Goal: Communication & Community: Answer question/provide support

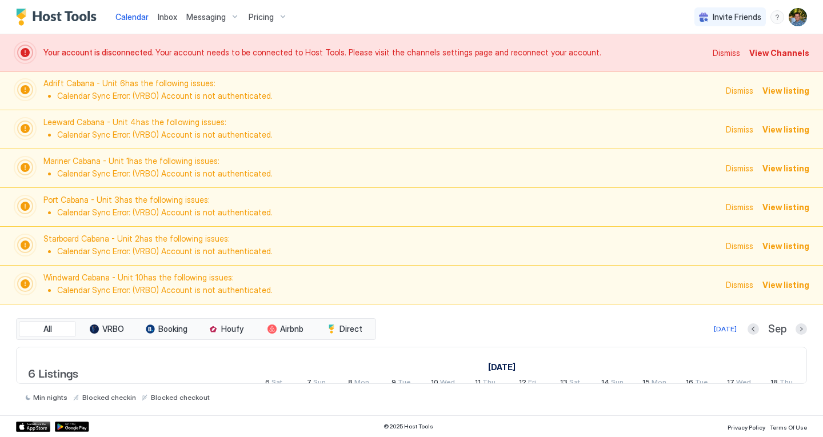
scroll to position [0, 635]
click at [795, 19] on img "User profile" at bounding box center [798, 17] width 18 height 18
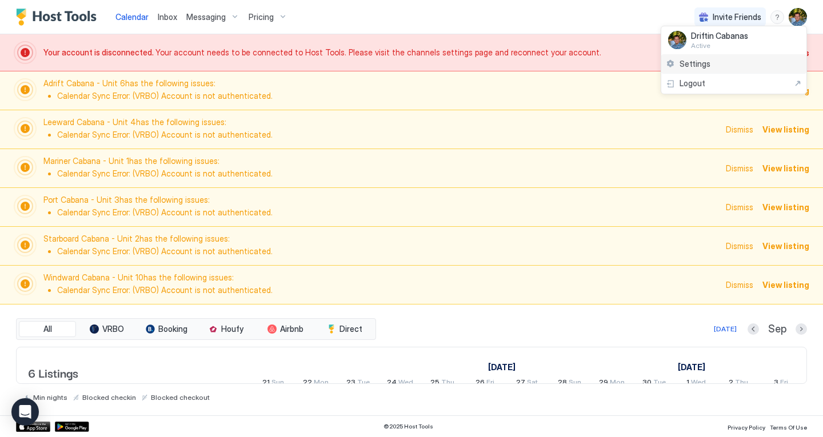
click at [691, 62] on span "Settings" at bounding box center [695, 64] width 31 height 10
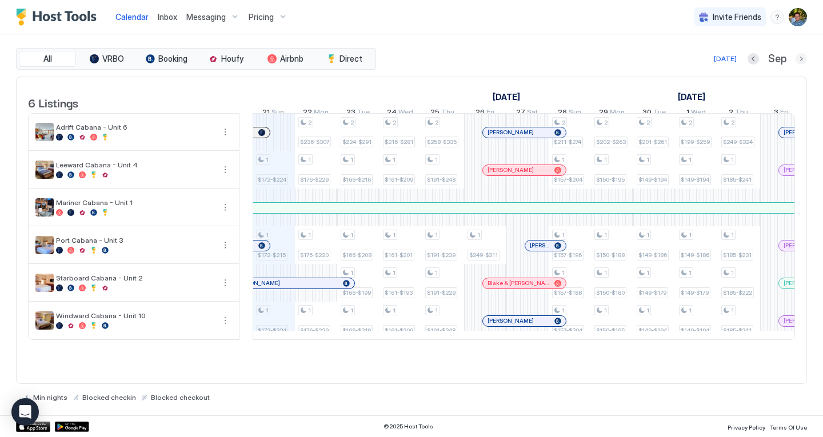
click at [805, 60] on button "Next month" at bounding box center [801, 58] width 11 height 11
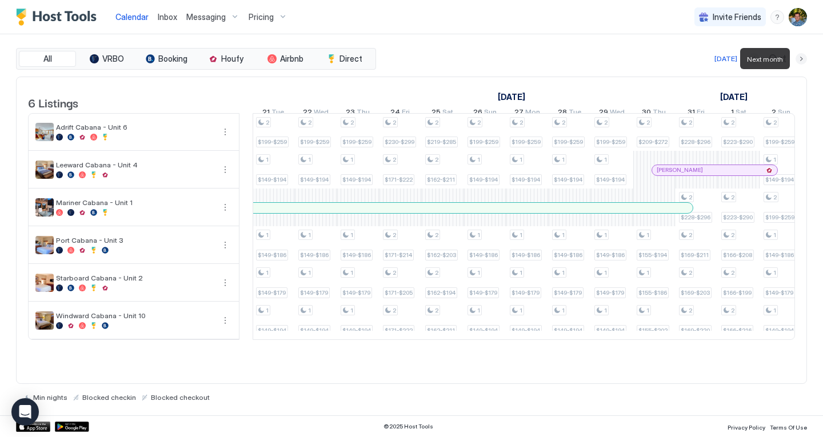
click at [803, 59] on button "Next month" at bounding box center [801, 58] width 11 height 11
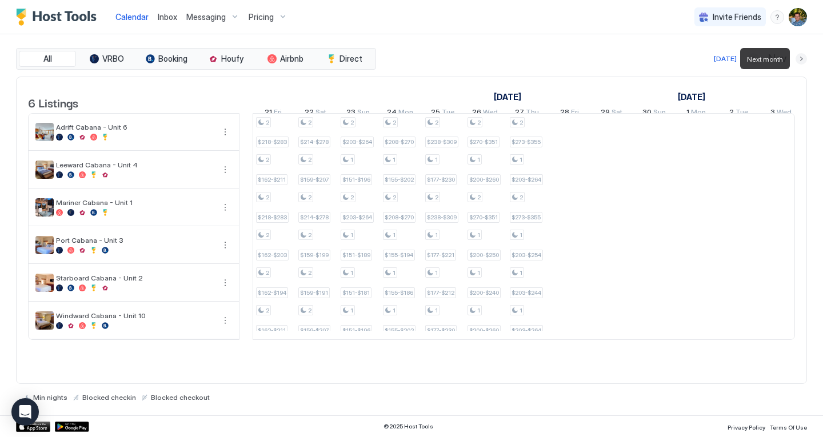
click at [803, 59] on button "Next month" at bounding box center [801, 58] width 11 height 11
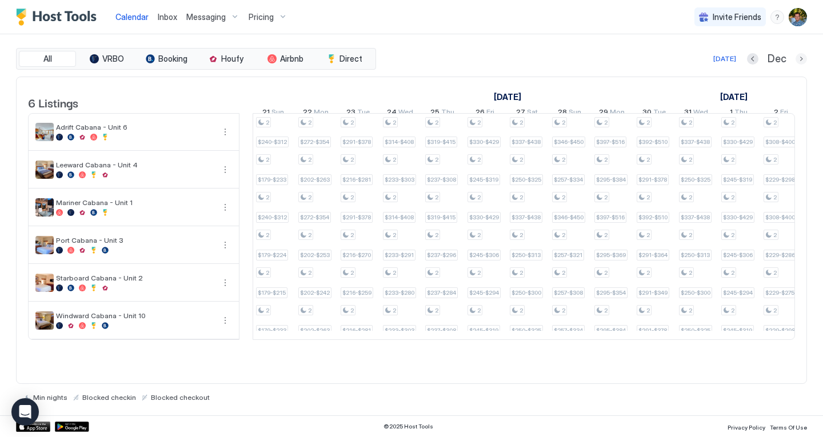
click at [797, 55] on button "Next month" at bounding box center [801, 58] width 11 height 11
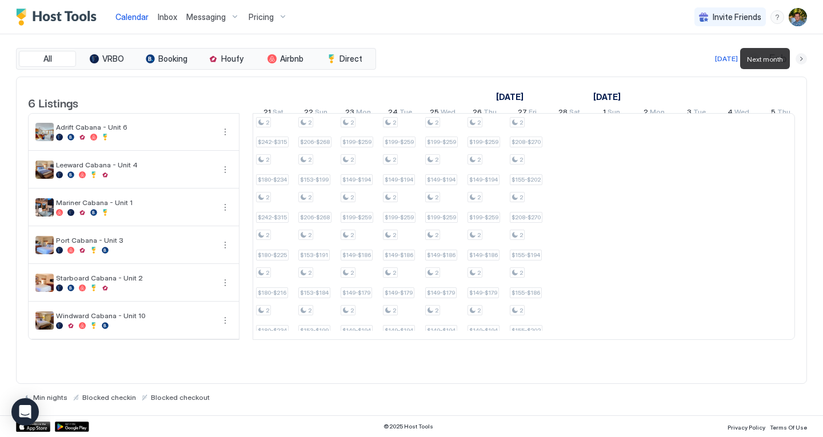
click at [797, 55] on button "Next month" at bounding box center [801, 58] width 11 height 11
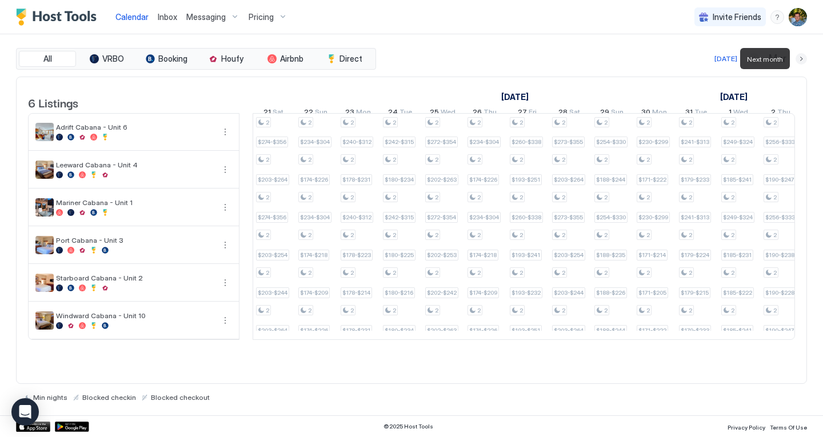
click at [797, 55] on button "Next month" at bounding box center [801, 58] width 11 height 11
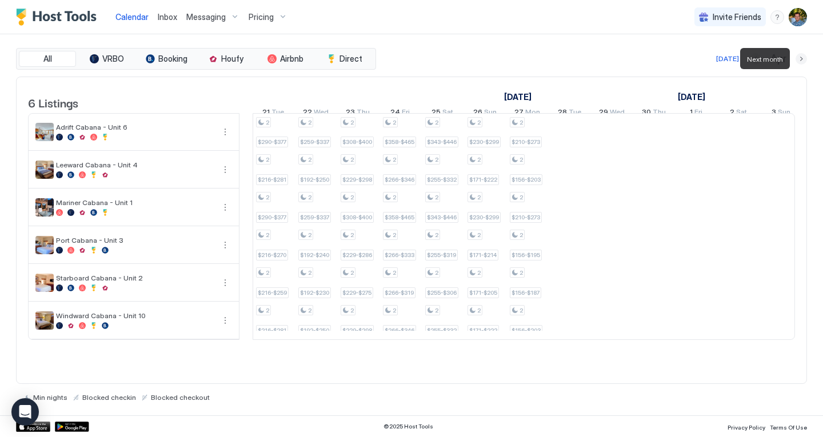
click at [797, 55] on button "Next month" at bounding box center [801, 58] width 11 height 11
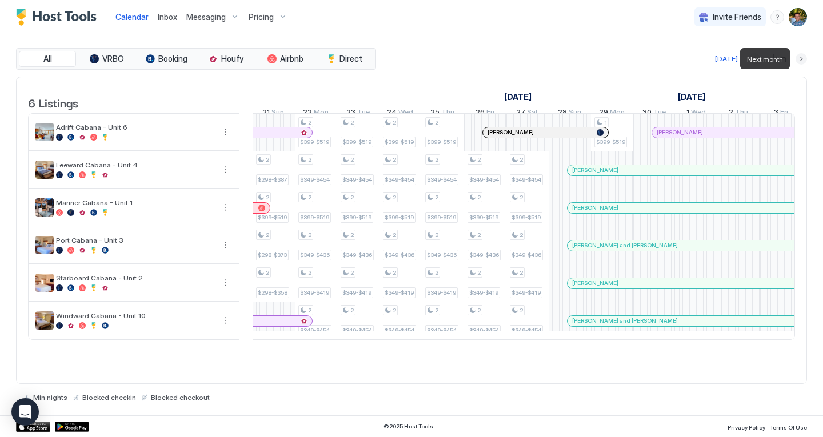
click at [797, 55] on button "Next month" at bounding box center [801, 58] width 11 height 11
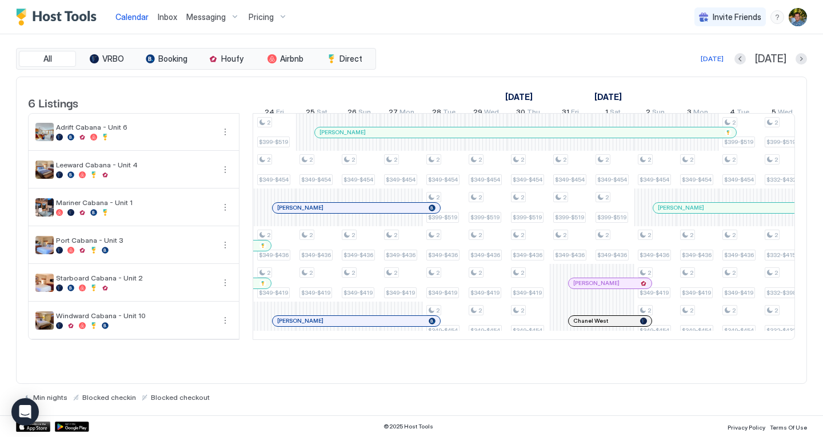
click at [489, 137] on div at bounding box center [489, 132] width 9 height 9
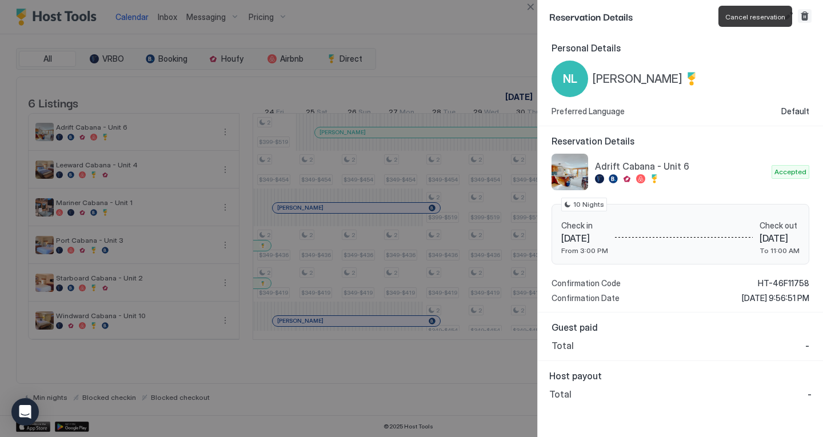
click at [807, 15] on button "Cancel reservation" at bounding box center [805, 16] width 14 height 14
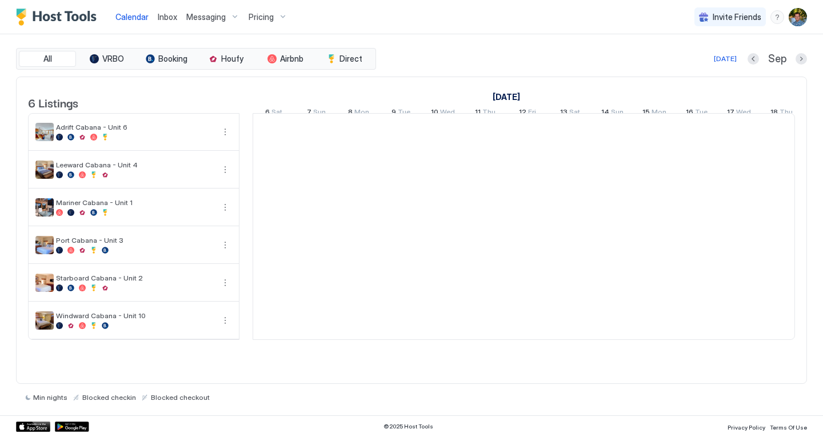
scroll to position [0, 635]
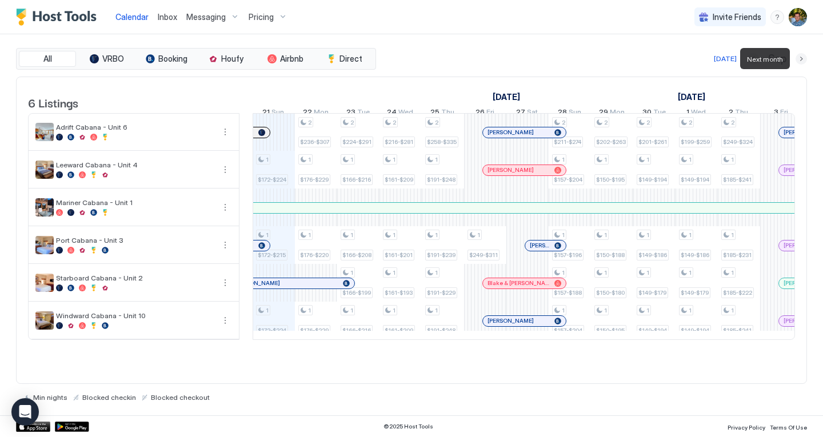
click at [801, 57] on button "Next month" at bounding box center [801, 58] width 11 height 11
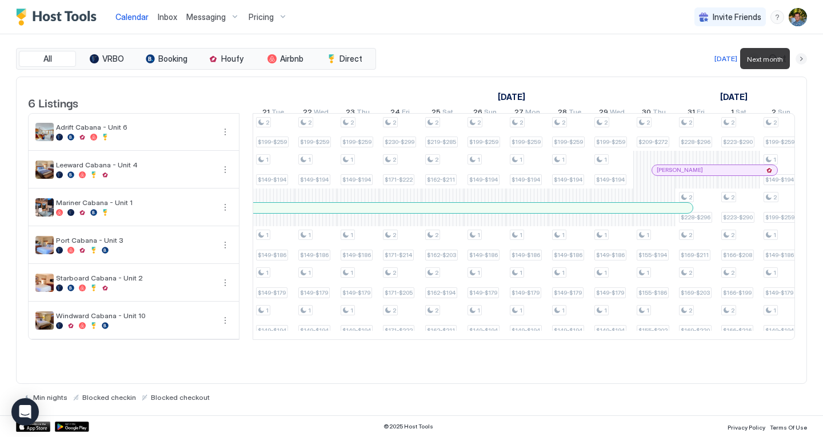
click at [801, 57] on button "Next month" at bounding box center [801, 58] width 11 height 11
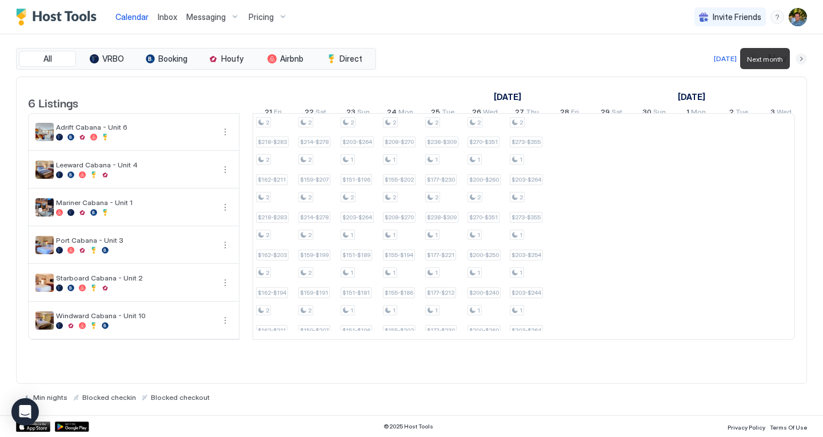
click at [801, 57] on button "Next month" at bounding box center [801, 58] width 11 height 11
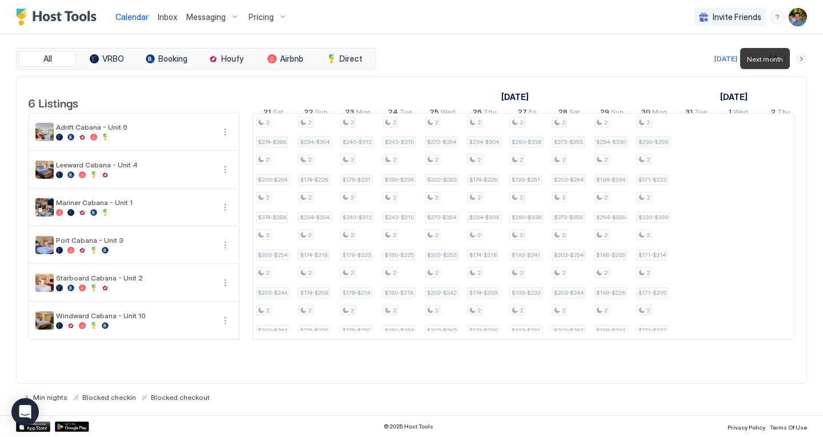
click at [801, 57] on button "Next month" at bounding box center [801, 58] width 11 height 11
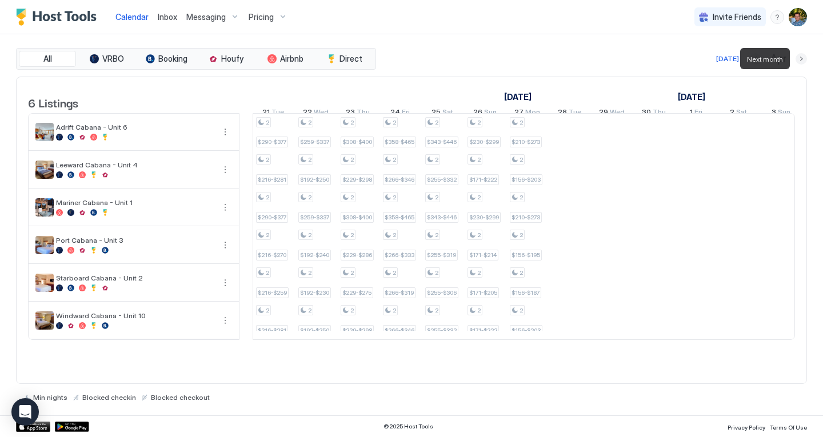
click at [801, 57] on button "Next month" at bounding box center [801, 58] width 11 height 11
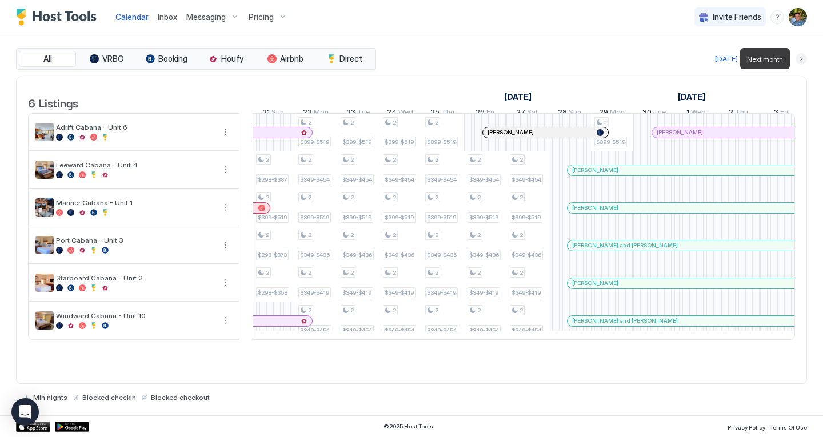
click at [801, 57] on button "Next month" at bounding box center [801, 58] width 11 height 11
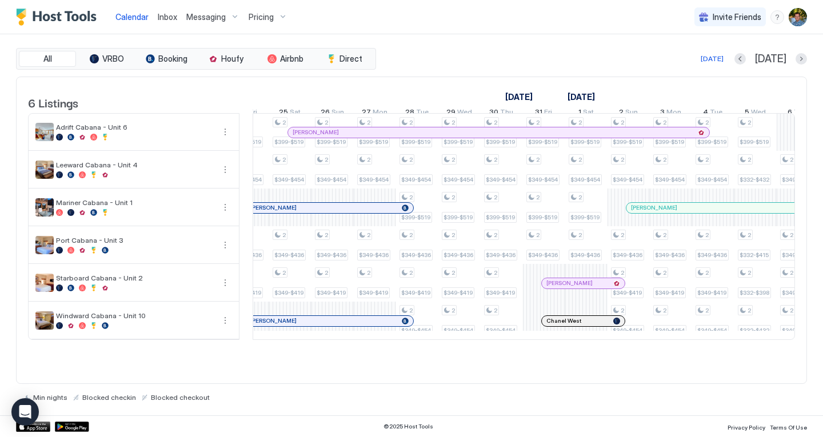
scroll to position [0, 787]
click at [364, 137] on div at bounding box center [364, 132] width 9 height 9
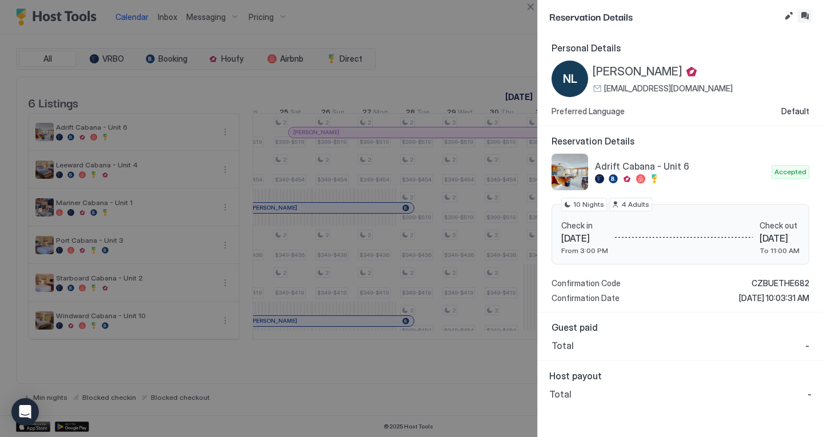
click at [807, 10] on button "Inbox" at bounding box center [805, 16] width 14 height 14
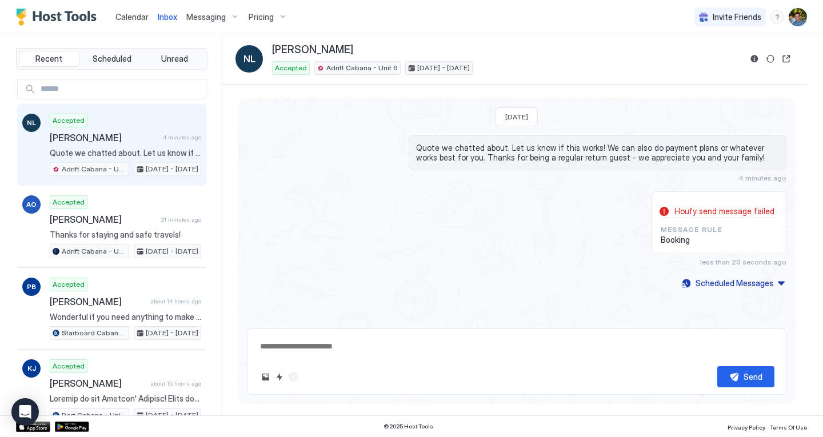
click at [98, 140] on span "Nicole Larson" at bounding box center [104, 137] width 109 height 11
click at [779, 284] on button "Scheduled Messages" at bounding box center [733, 283] width 106 height 15
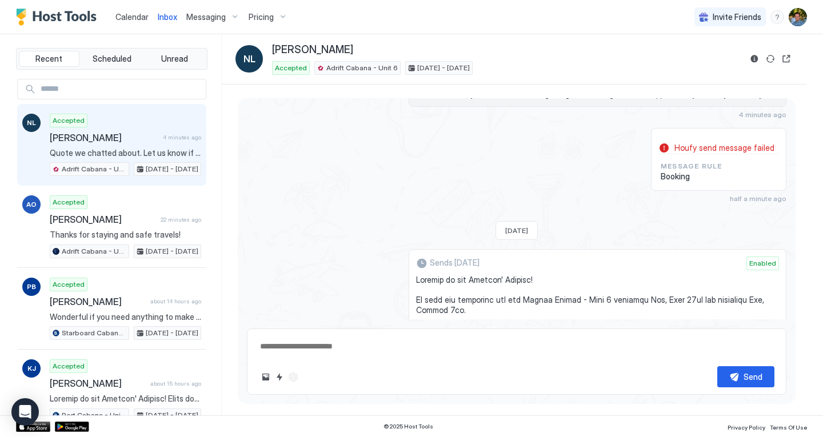
scroll to position [64, 0]
type textarea "*"
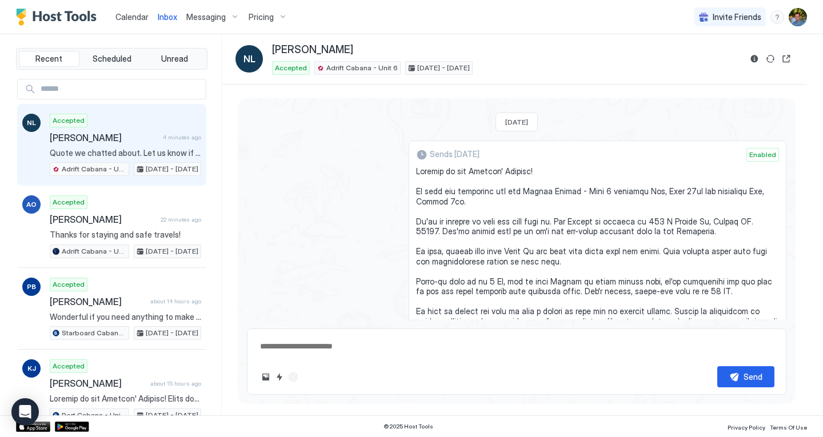
scroll to position [171, 0]
